Goal: Find specific page/section: Find specific page/section

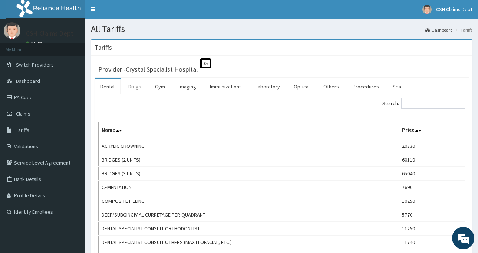
click at [131, 85] on link "Drugs" at bounding box center [134, 87] width 25 height 16
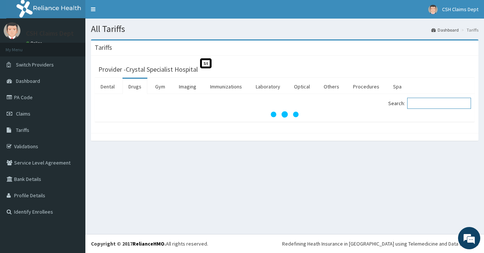
click at [444, 106] on input "Search:" at bounding box center [439, 103] width 64 height 11
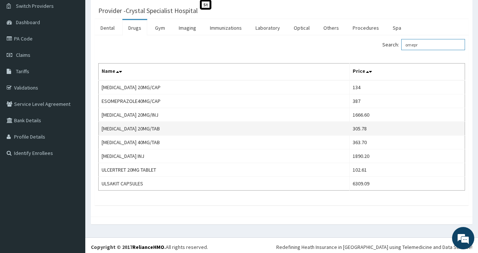
scroll to position [62, 0]
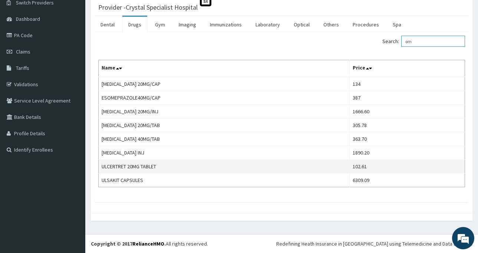
type input "o"
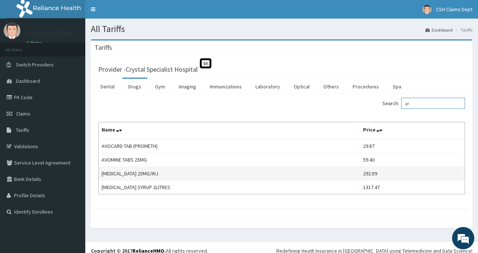
type input "p"
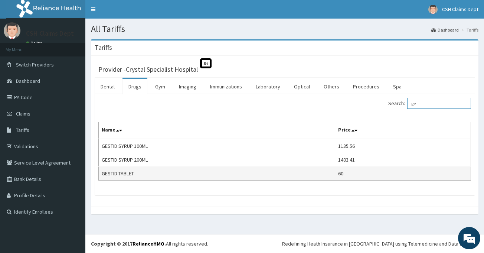
type input "g"
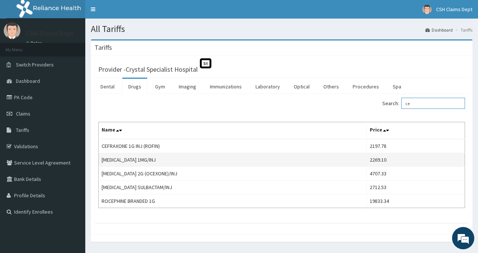
type input "c"
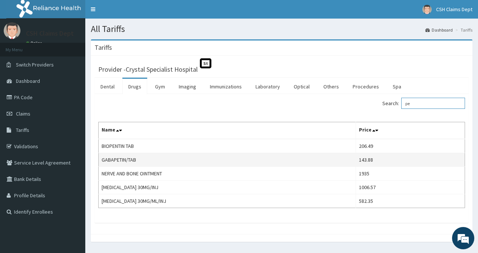
type input "p"
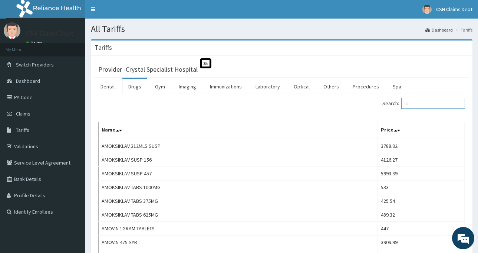
type input "c"
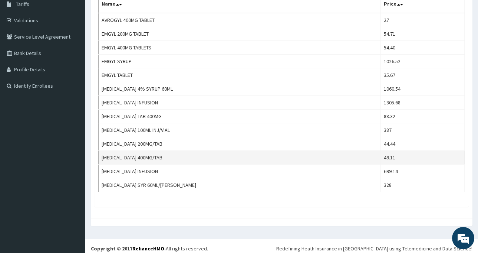
scroll to position [131, 0]
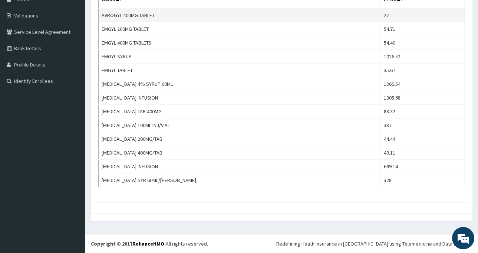
type input "metro"
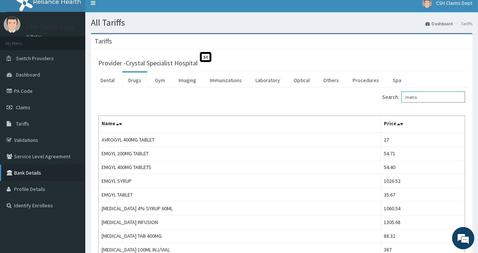
scroll to position [0, 0]
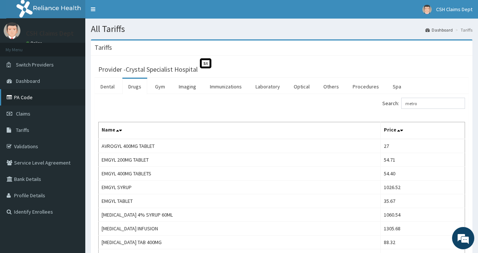
click at [20, 99] on link "PA Code" at bounding box center [42, 97] width 85 height 16
